Goal: Task Accomplishment & Management: Manage account settings

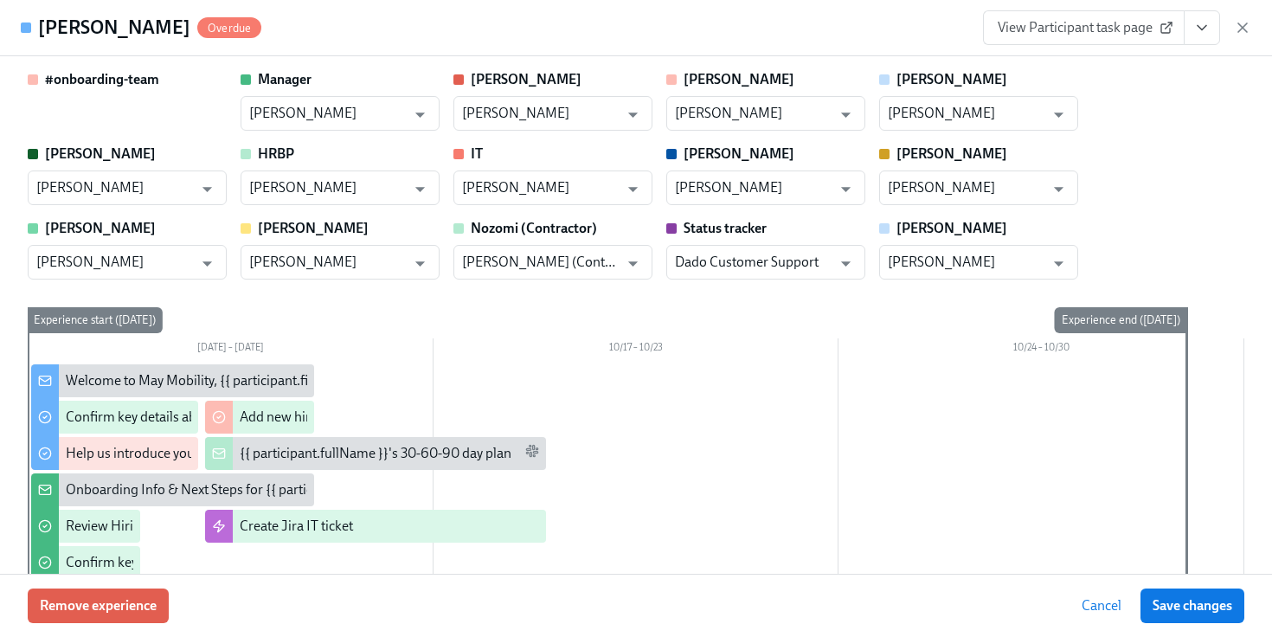
scroll to position [0, 3691]
click at [1238, 22] on icon "button" at bounding box center [1242, 27] width 17 height 17
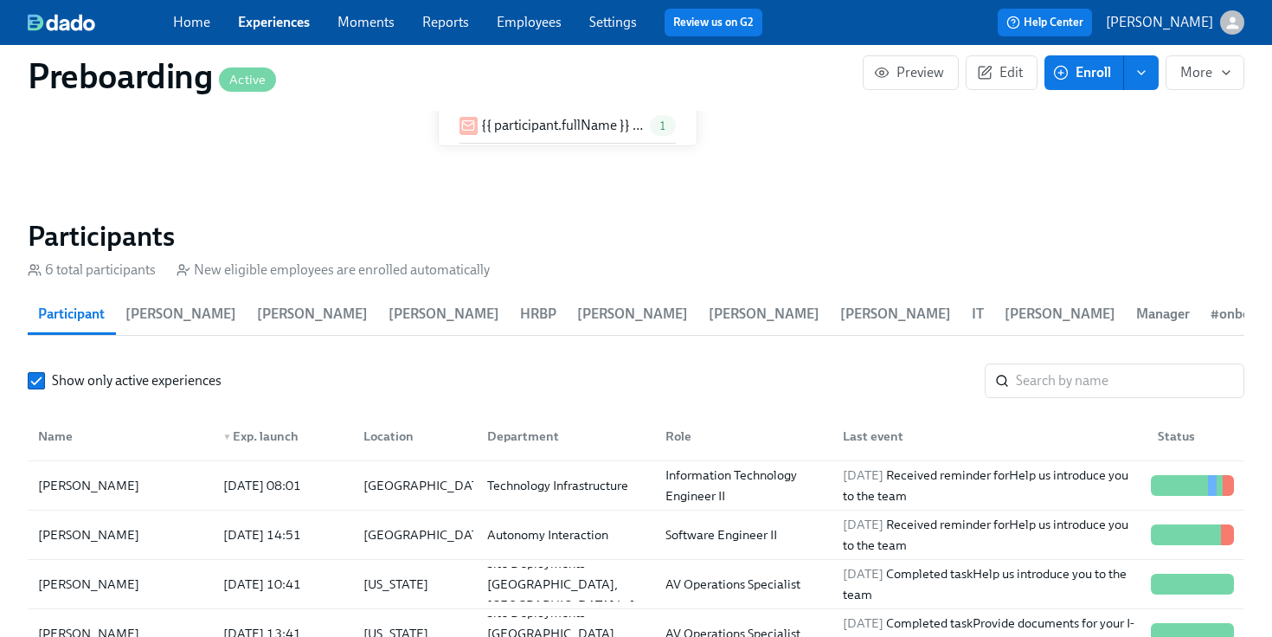
click at [538, 35] on div "Home Experiences Moments Reports Employees Settings Review us on G2" at bounding box center [474, 23] width 603 height 28
click at [531, 29] on link "Employees" at bounding box center [529, 22] width 65 height 16
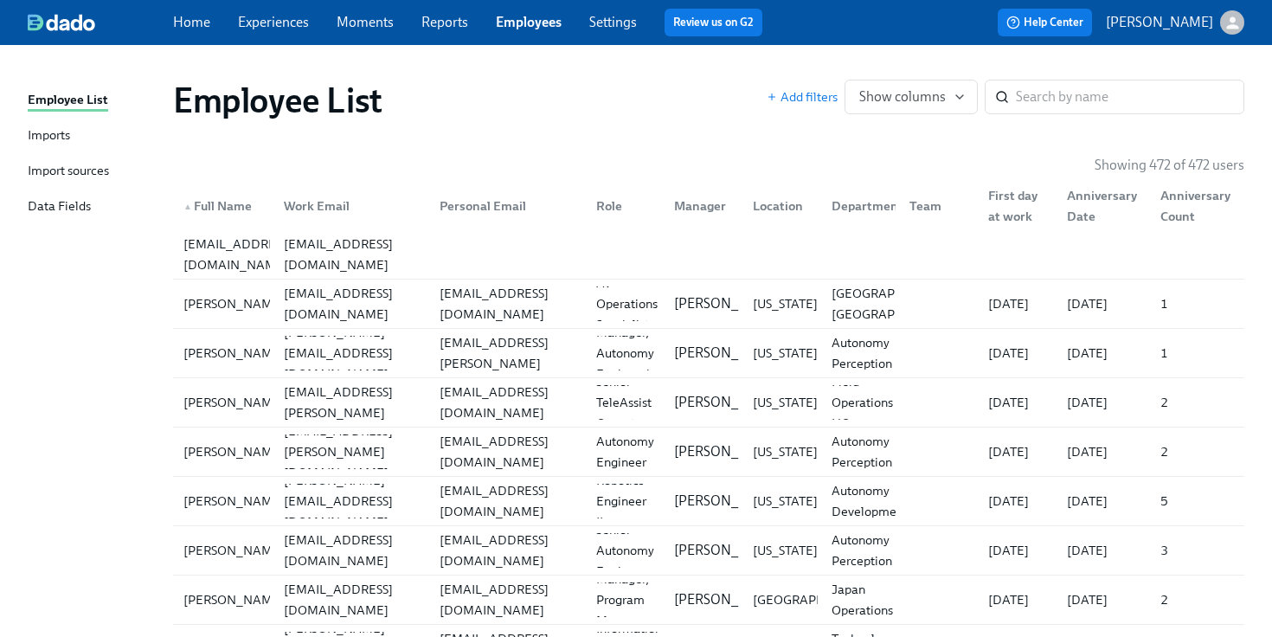
click at [59, 129] on div "Imports" at bounding box center [49, 136] width 42 height 22
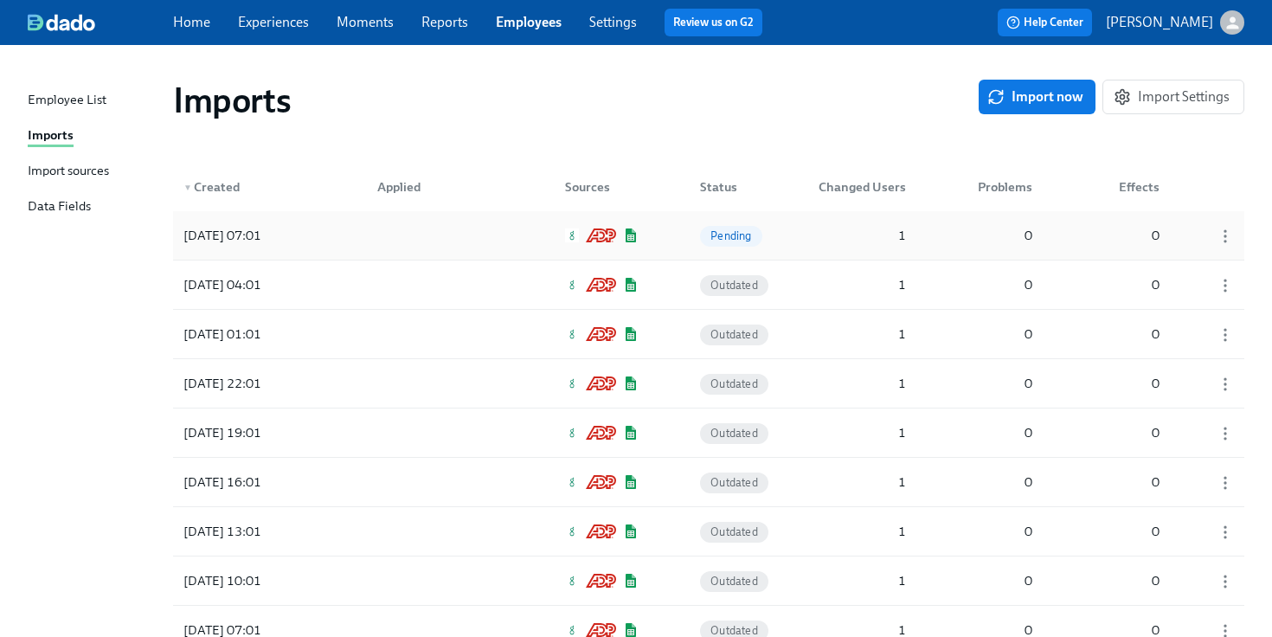
click at [844, 254] on div "[DATE] 07:01 Pending 1 0 0" at bounding box center [708, 235] width 1071 height 48
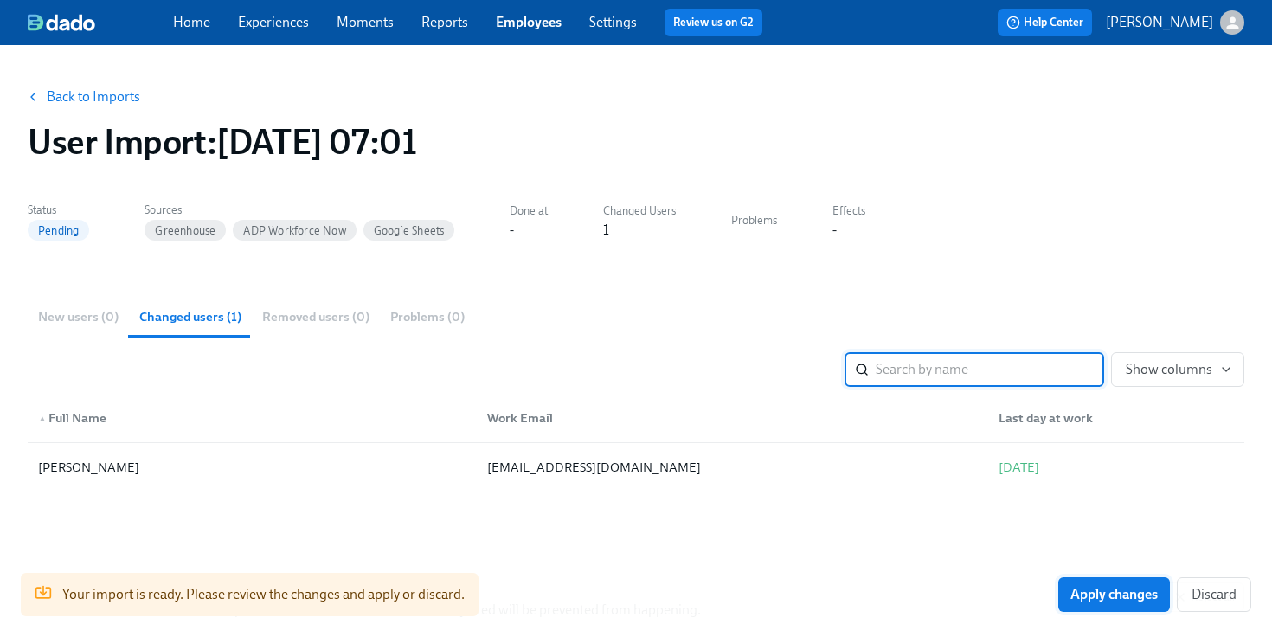
click at [1108, 603] on button "Apply changes" at bounding box center [1114, 594] width 112 height 35
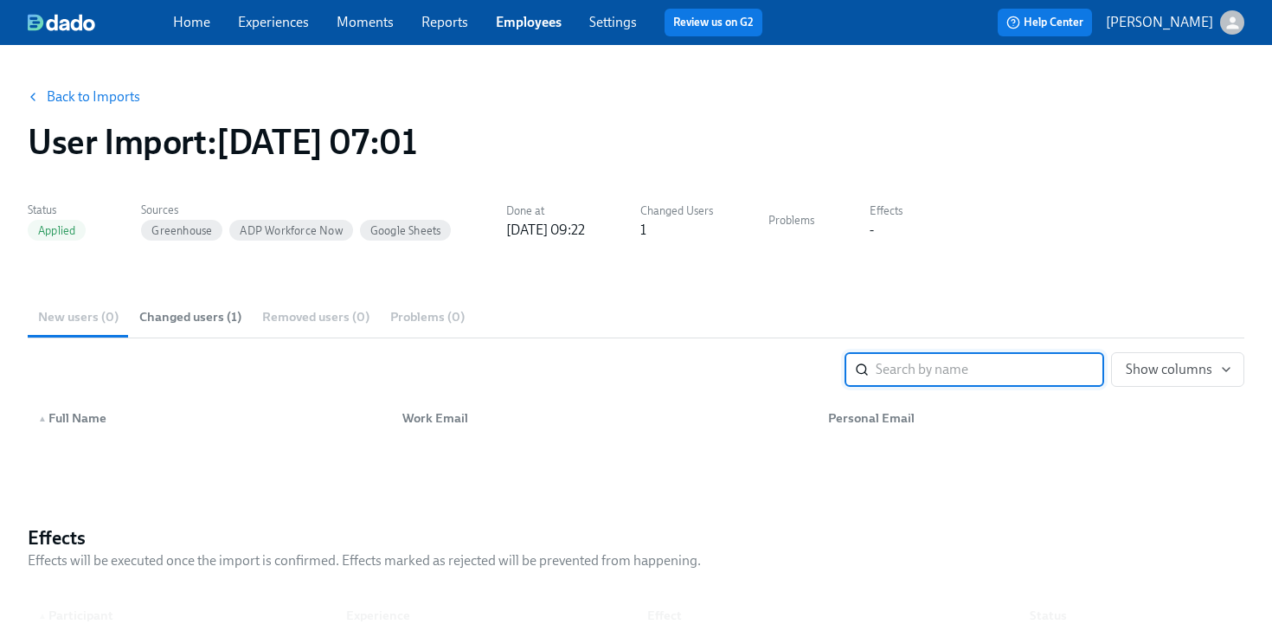
click at [124, 94] on link "Back to Imports" at bounding box center [93, 96] width 93 height 17
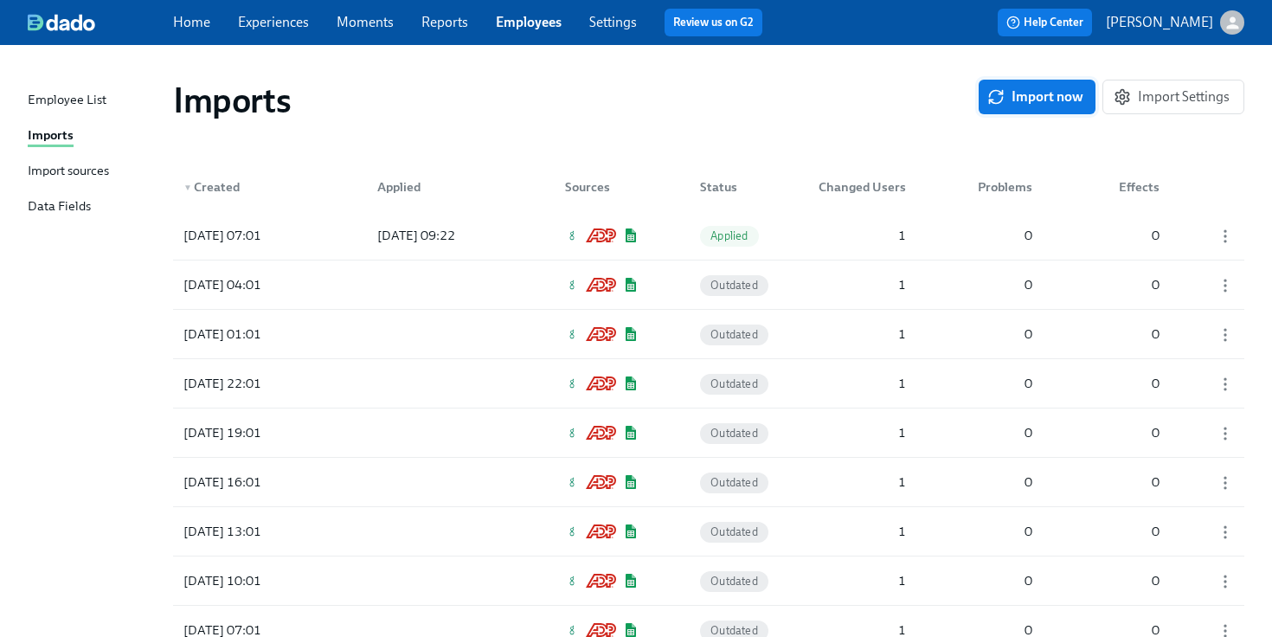
click at [1050, 111] on button "Import now" at bounding box center [1037, 97] width 117 height 35
click at [920, 222] on div "[DATE] 09:23 In progress 0 0 0" at bounding box center [708, 235] width 1071 height 48
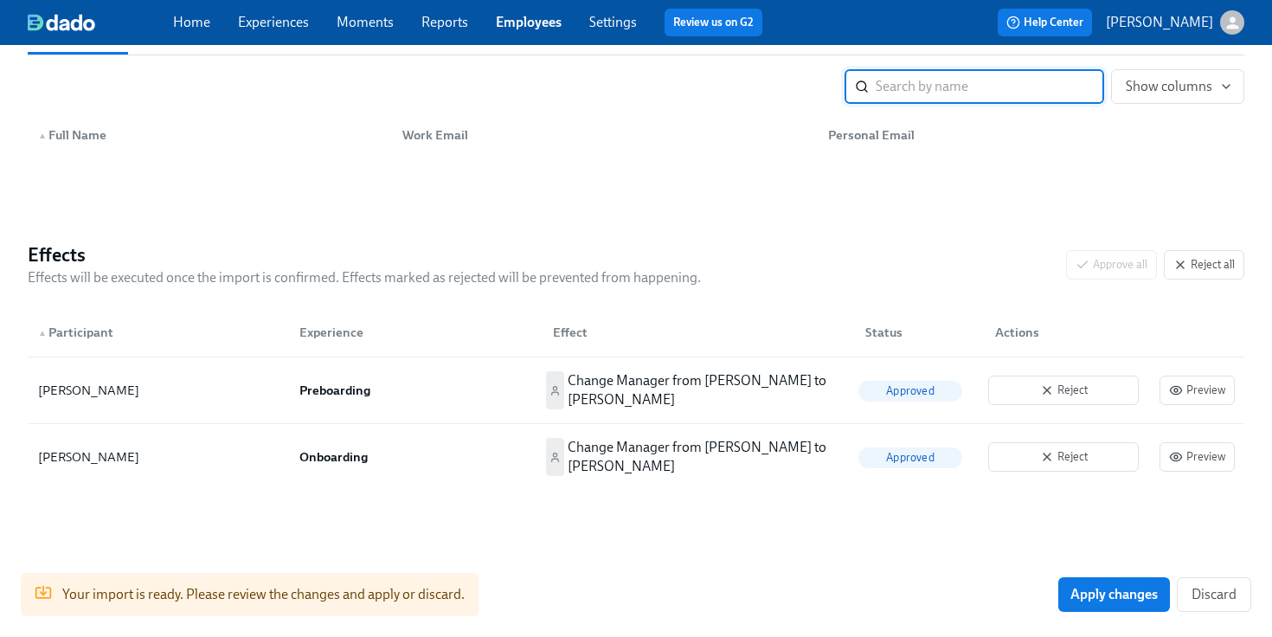
scroll to position [288, 0]
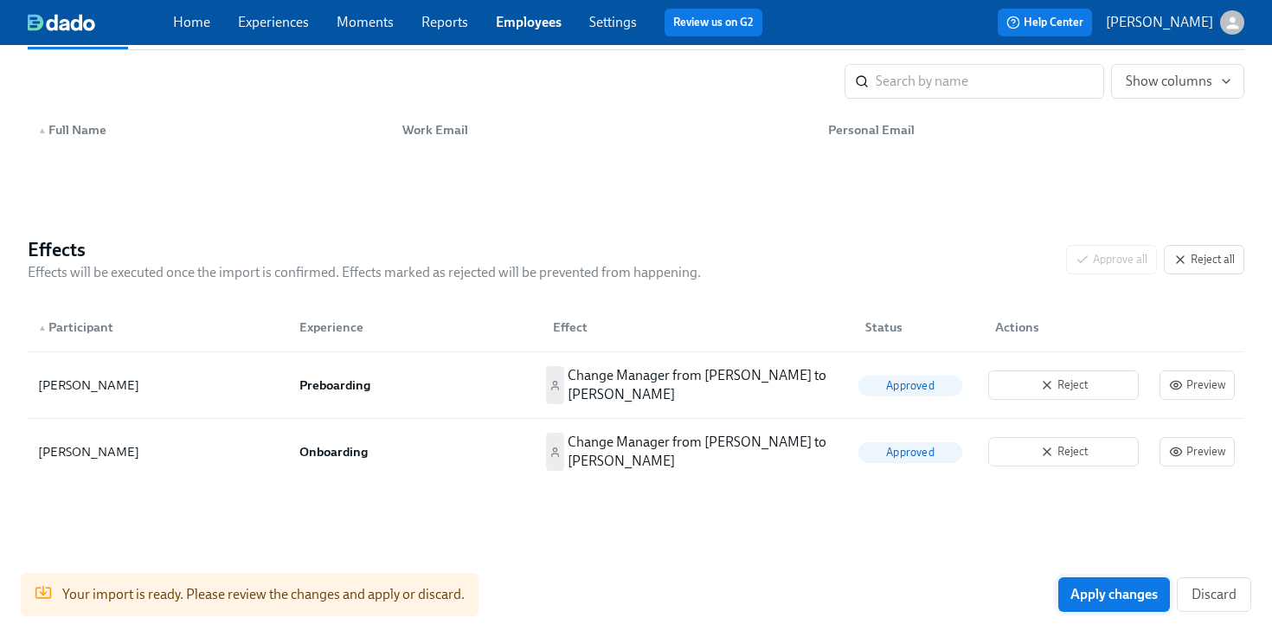
click at [1062, 588] on button "Apply changes" at bounding box center [1114, 594] width 112 height 35
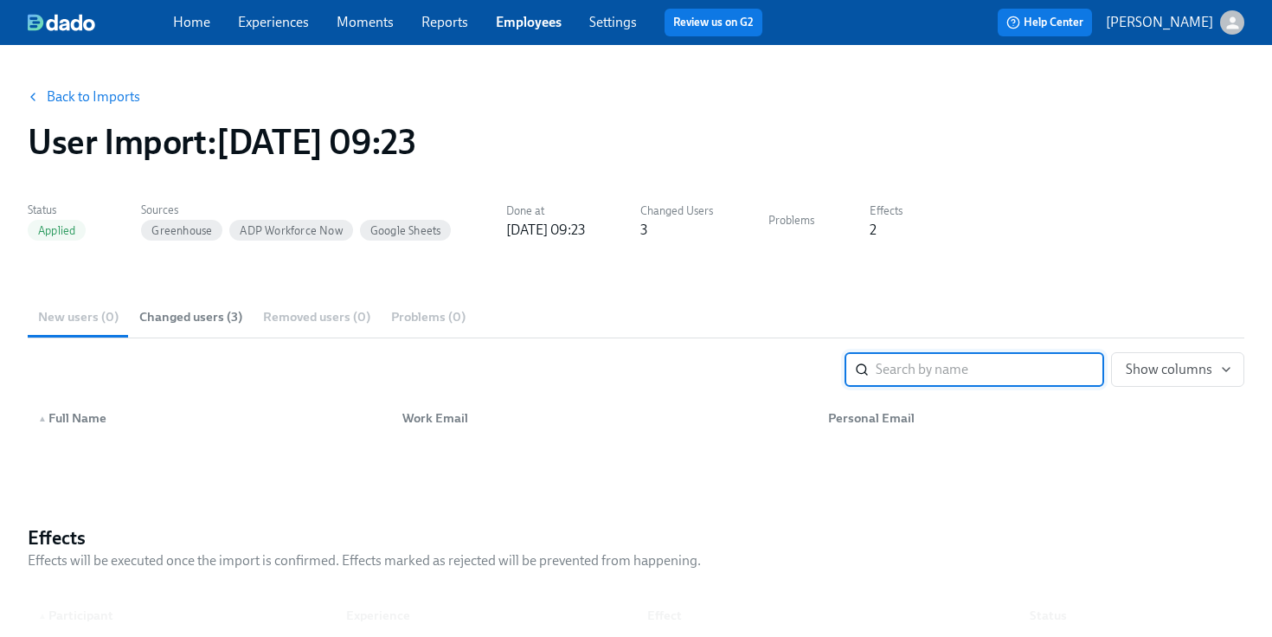
click at [186, 31] on span "Home" at bounding box center [191, 22] width 37 height 19
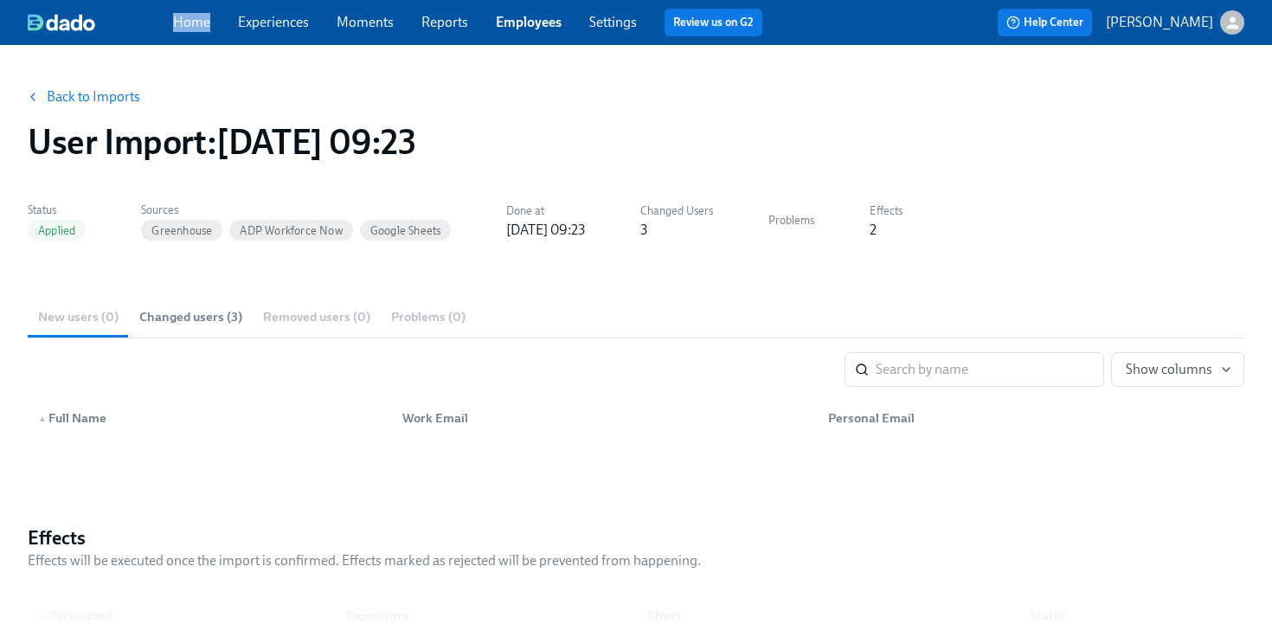
click at [186, 31] on span "Home" at bounding box center [191, 22] width 37 height 19
click at [209, 23] on div "Home Experiences Moments Reports Employees Settings Review us on G2" at bounding box center [474, 23] width 603 height 28
click at [188, 22] on link "Home" at bounding box center [191, 22] width 37 height 16
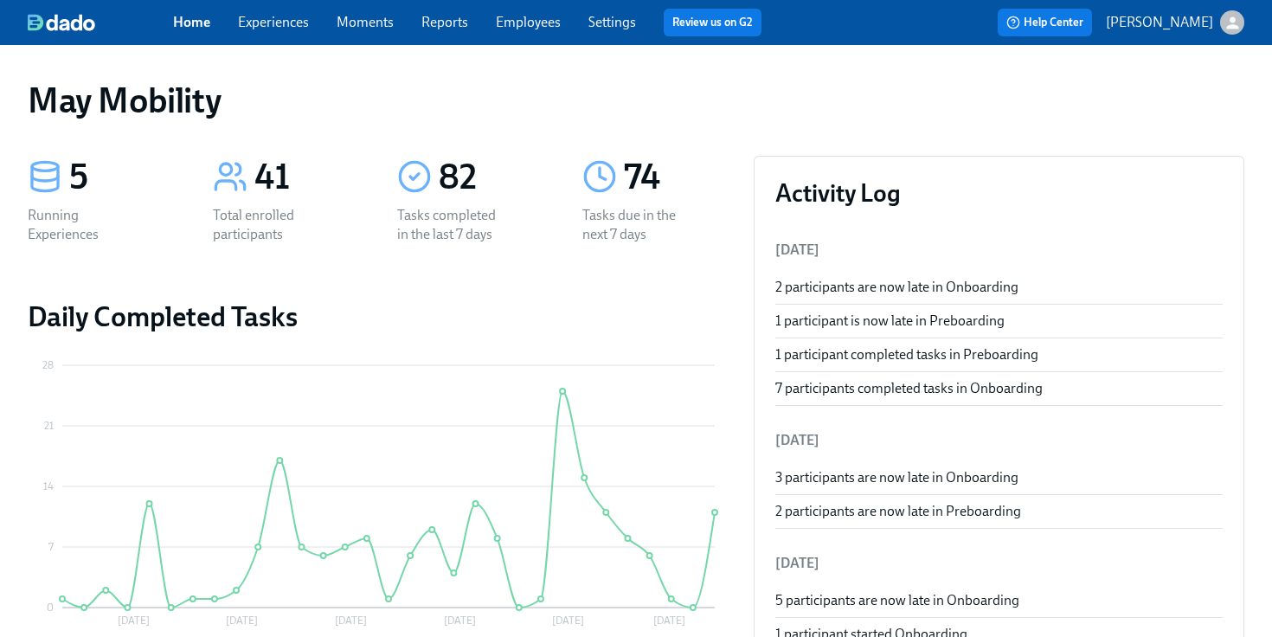
click at [282, 25] on link "Experiences" at bounding box center [273, 22] width 71 height 16
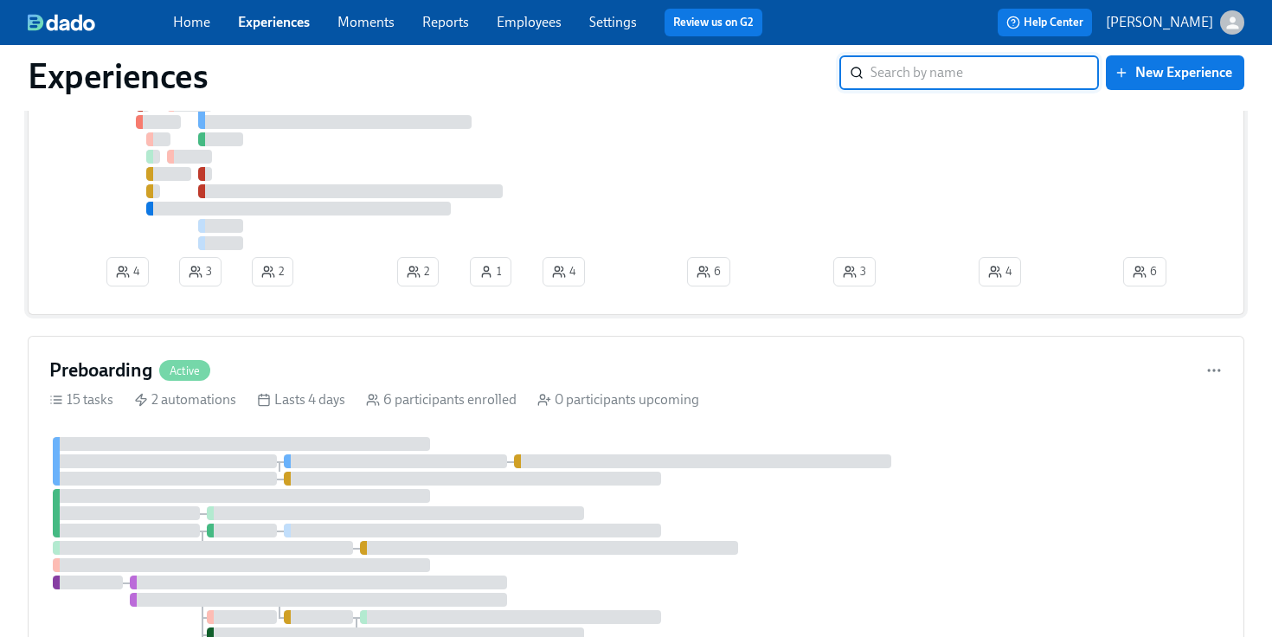
scroll to position [352, 0]
click at [249, 377] on div "Preboarding Active" at bounding box center [635, 368] width 1173 height 26
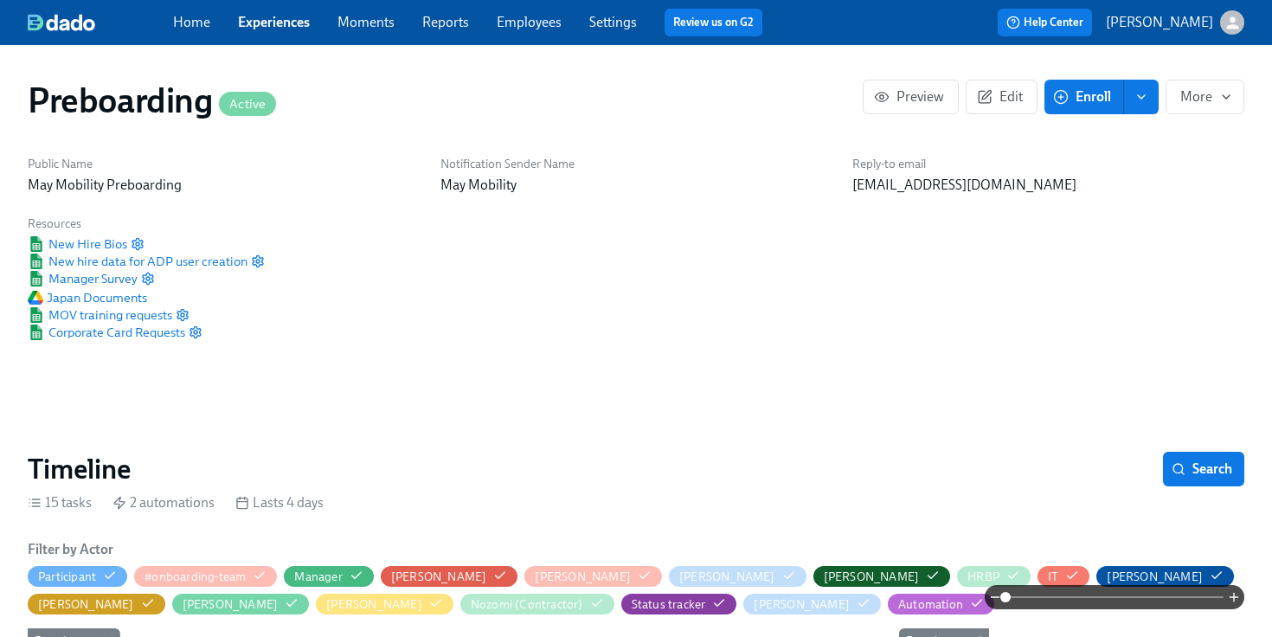
scroll to position [0, 3691]
click at [1008, 112] on button "Edit" at bounding box center [1002, 97] width 72 height 35
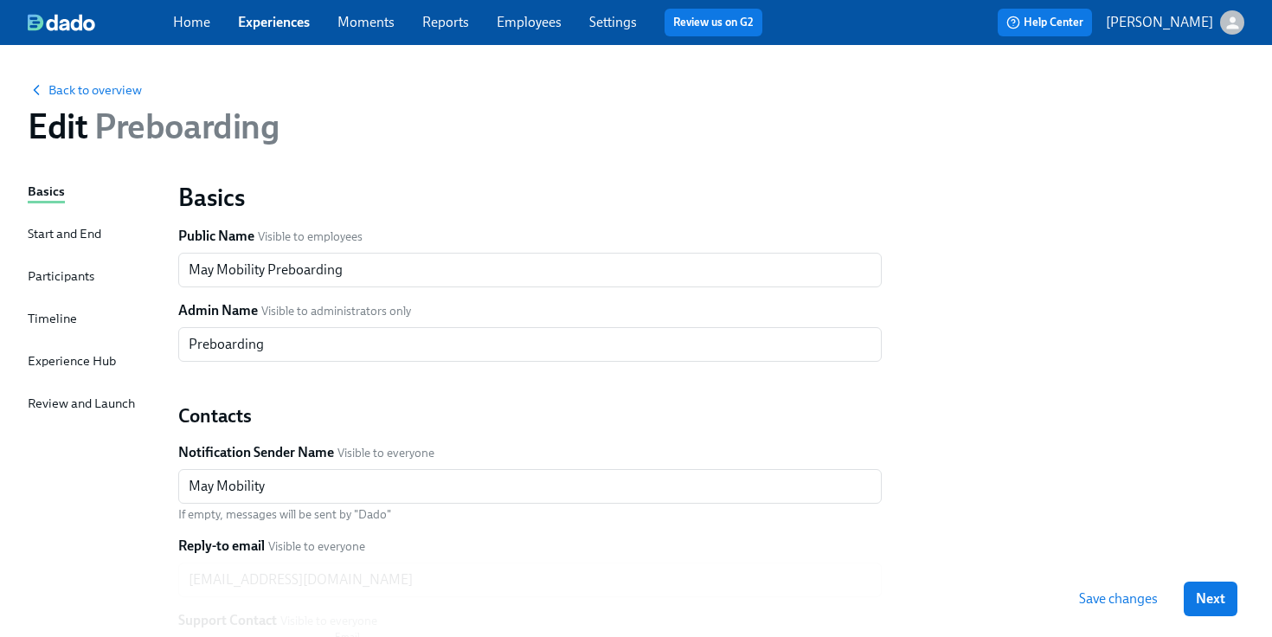
click at [88, 316] on div "Basics Start and End Participants Timeline Experience Hub Review and Launch" at bounding box center [93, 529] width 130 height 694
click at [56, 316] on div "Timeline" at bounding box center [52, 318] width 49 height 19
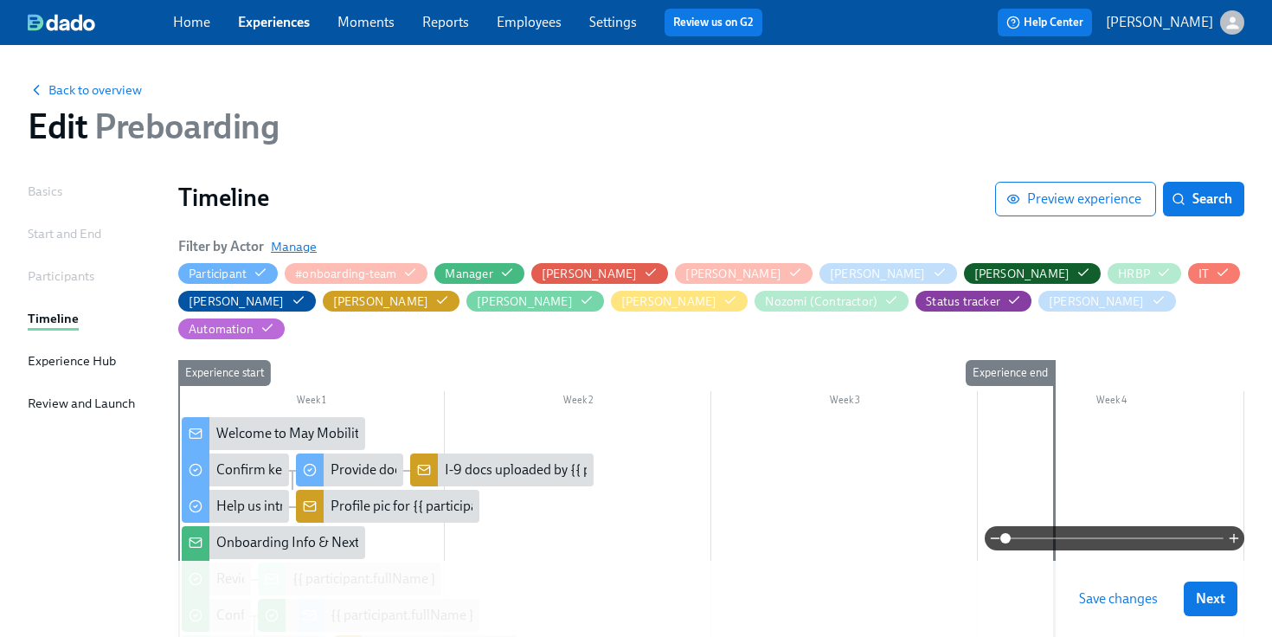
click at [301, 251] on span "Manage" at bounding box center [294, 246] width 46 height 17
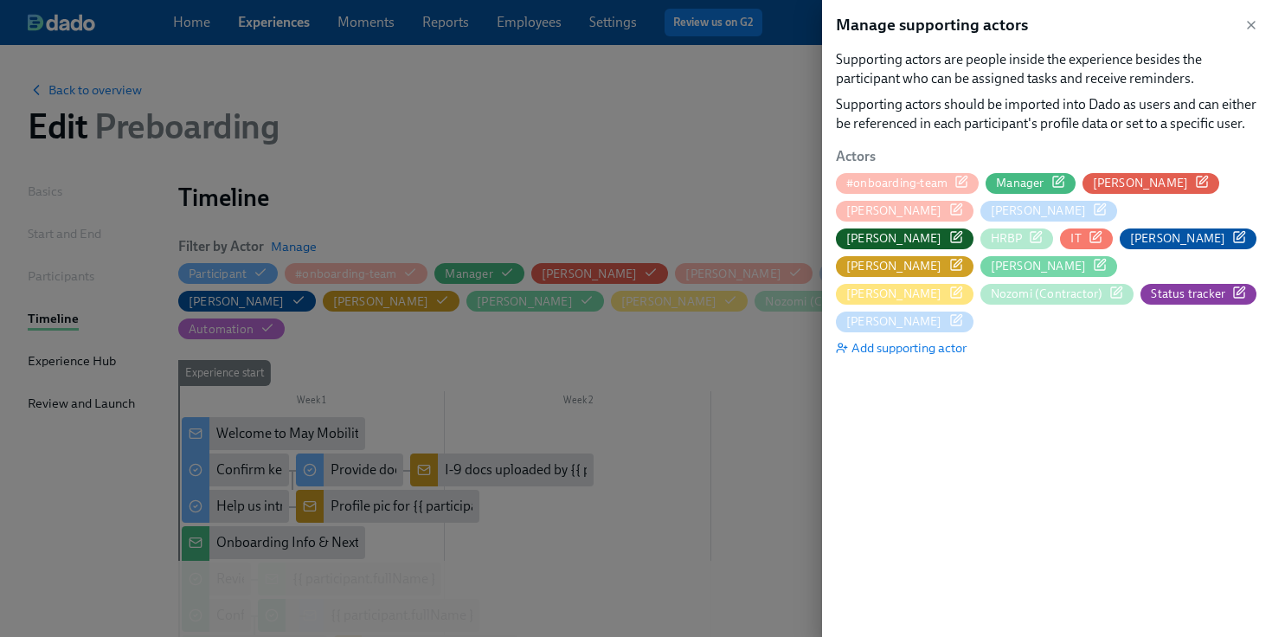
click at [1023, 230] on span "HRBP" at bounding box center [1007, 238] width 32 height 16
